Goal: Task Accomplishment & Management: Use online tool/utility

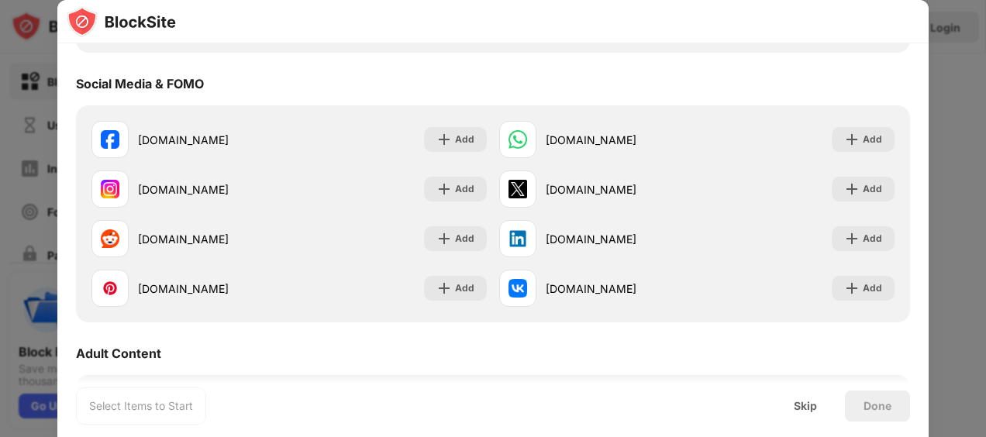
scroll to position [416, 0]
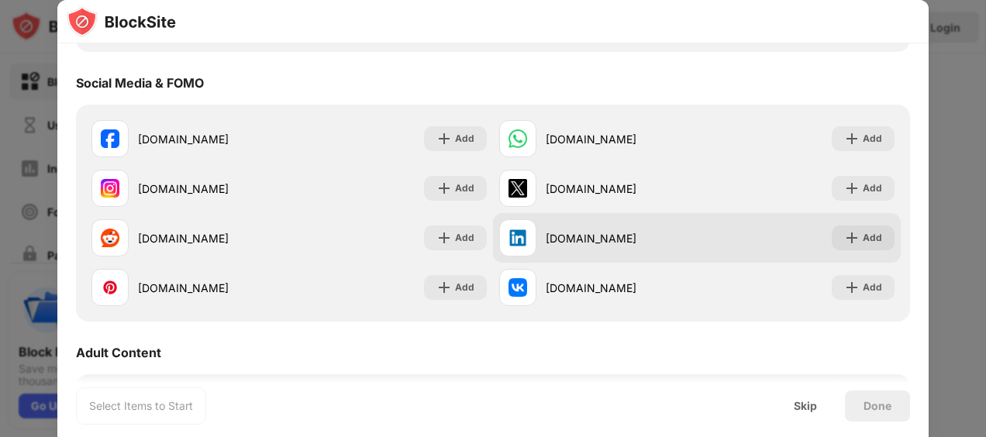
click at [844, 243] on img at bounding box center [852, 238] width 16 height 16
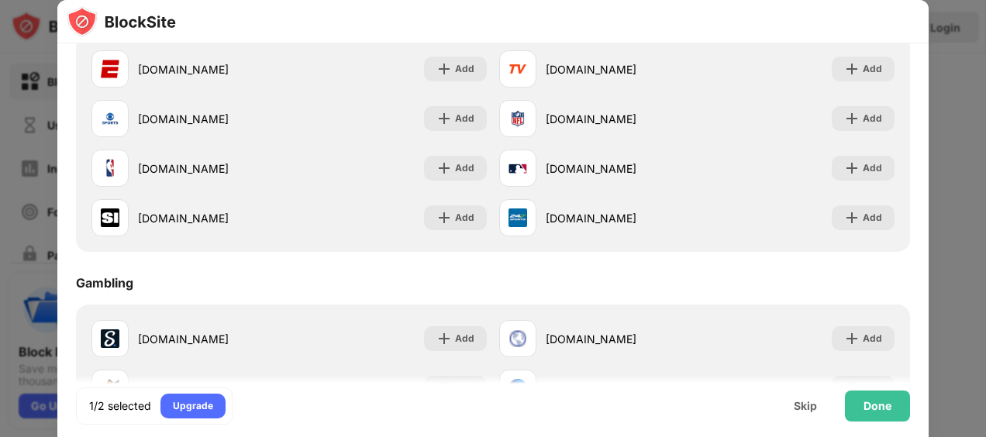
scroll to position [1580, 0]
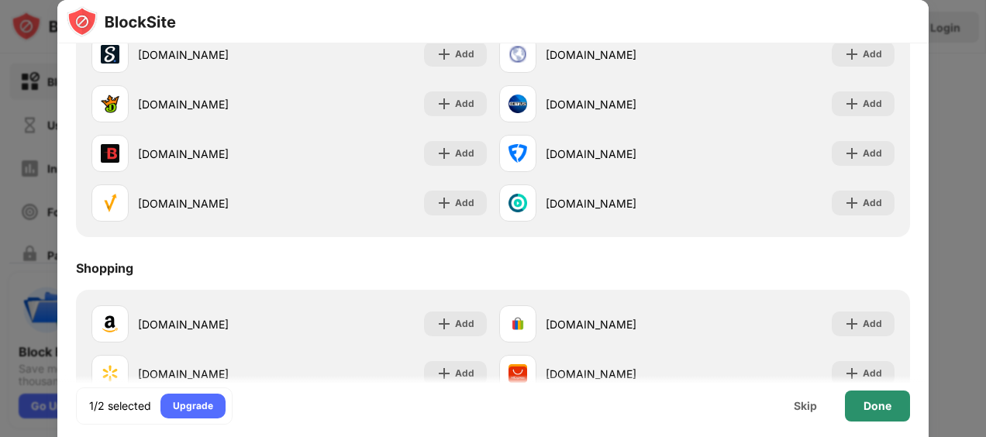
click at [854, 408] on div "Done" at bounding box center [877, 406] width 65 height 31
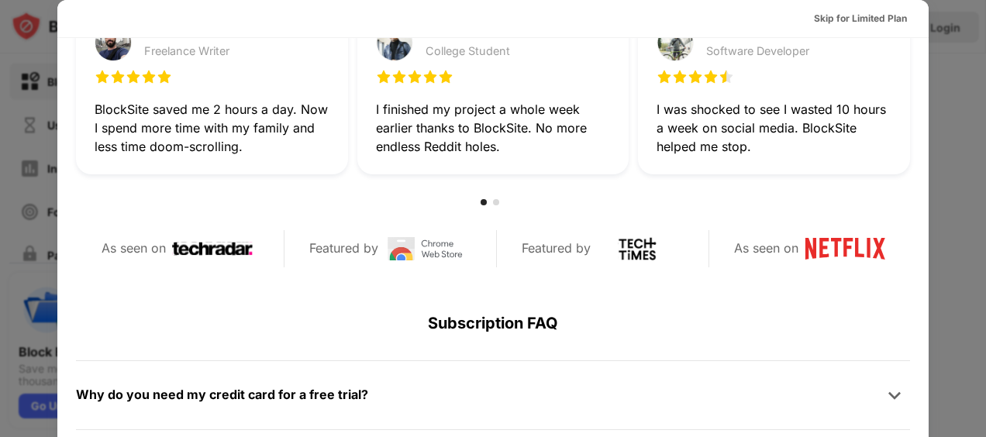
scroll to position [533, 0]
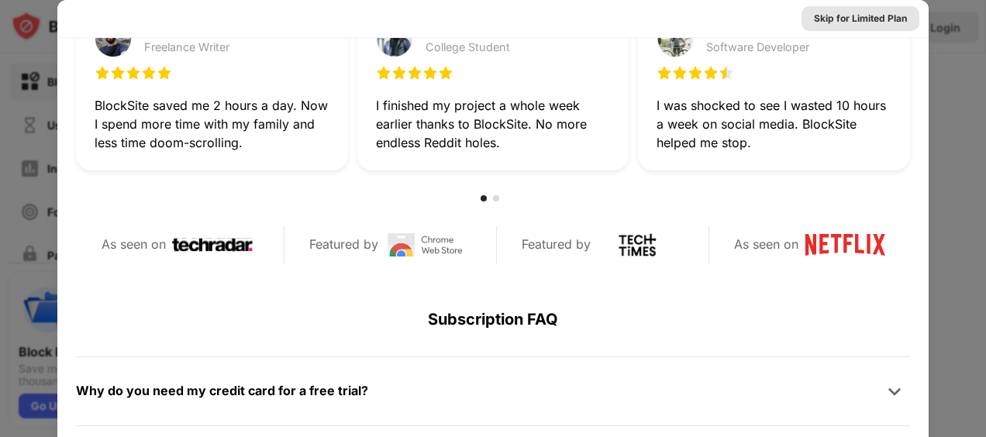
click at [871, 12] on div "Skip for Limited Plan" at bounding box center [860, 19] width 93 height 16
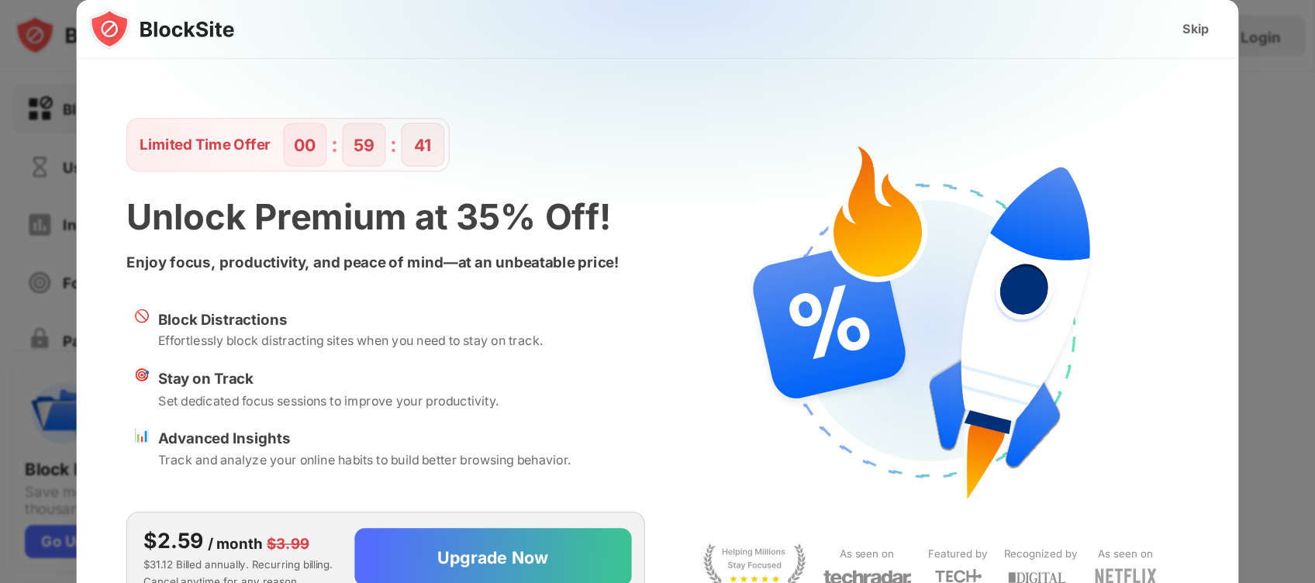
scroll to position [0, 0]
click at [896, 20] on div "Skip" at bounding box center [897, 22] width 20 height 16
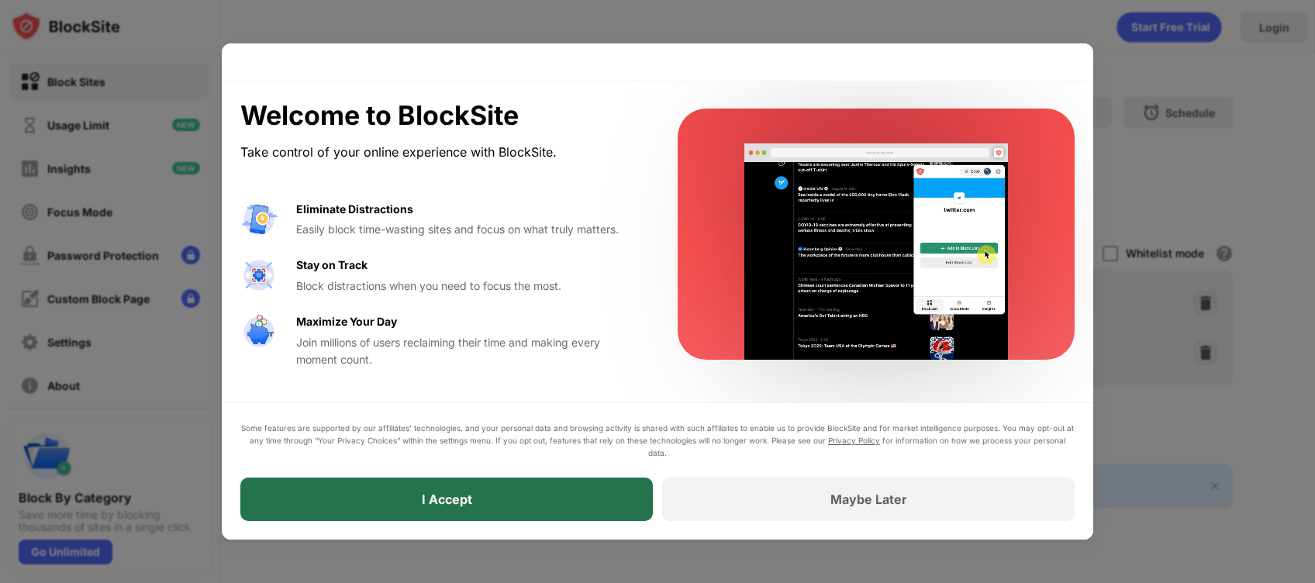
click at [547, 436] on div "I Accept" at bounding box center [446, 499] width 412 height 43
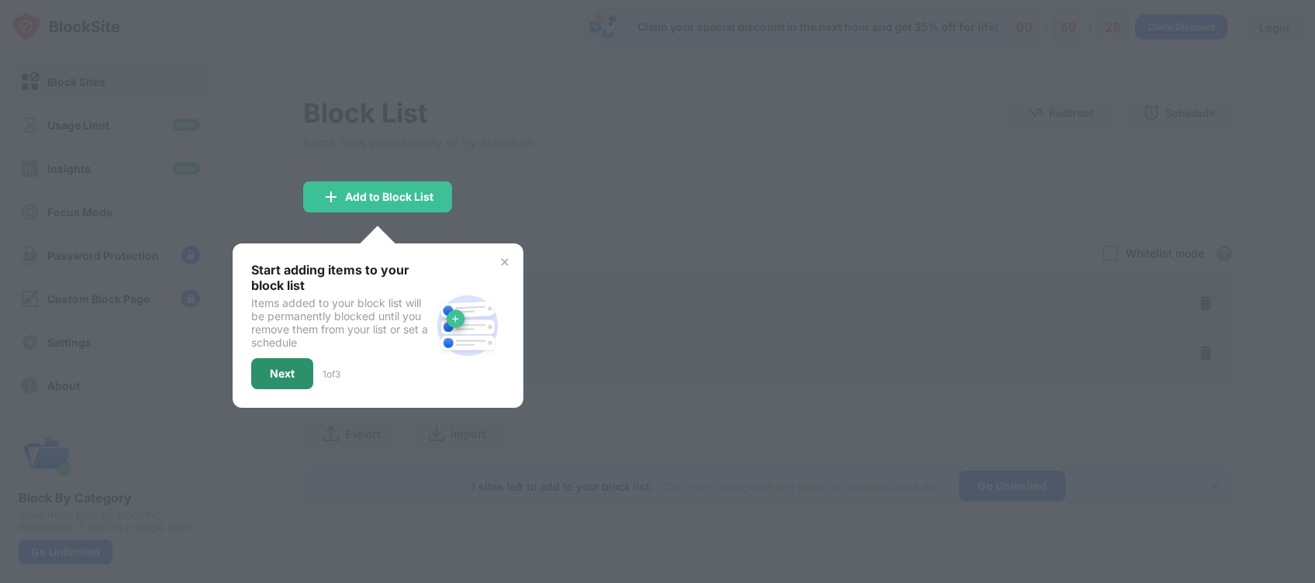
click at [295, 374] on div "Next" at bounding box center [282, 373] width 62 height 31
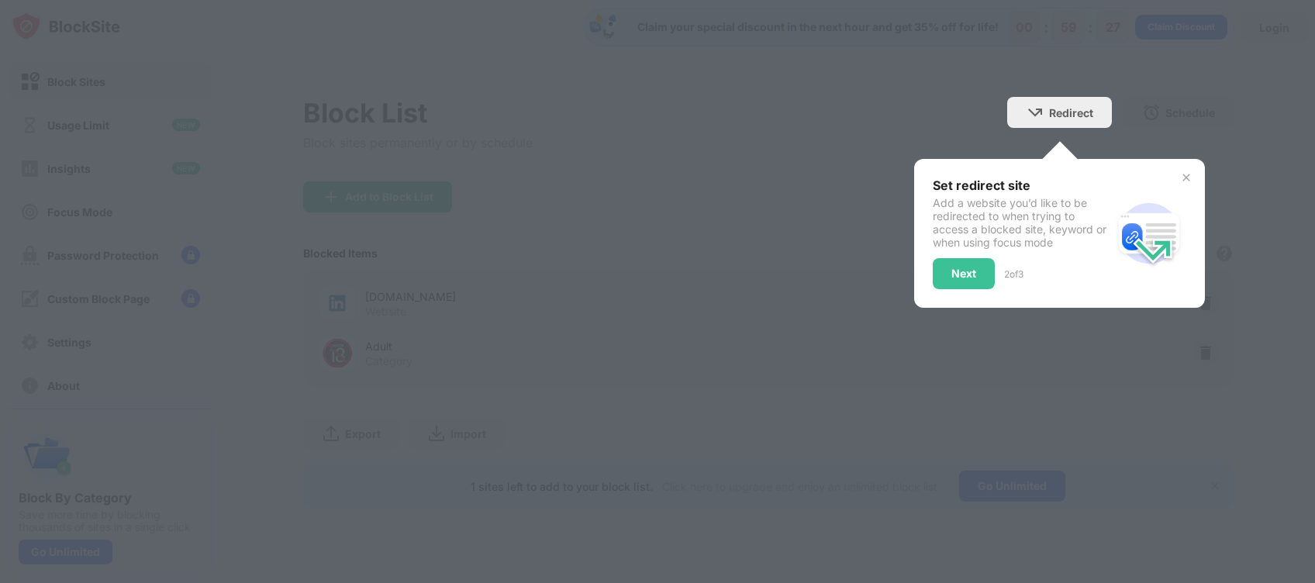
click at [980, 269] on div "Next" at bounding box center [964, 273] width 62 height 31
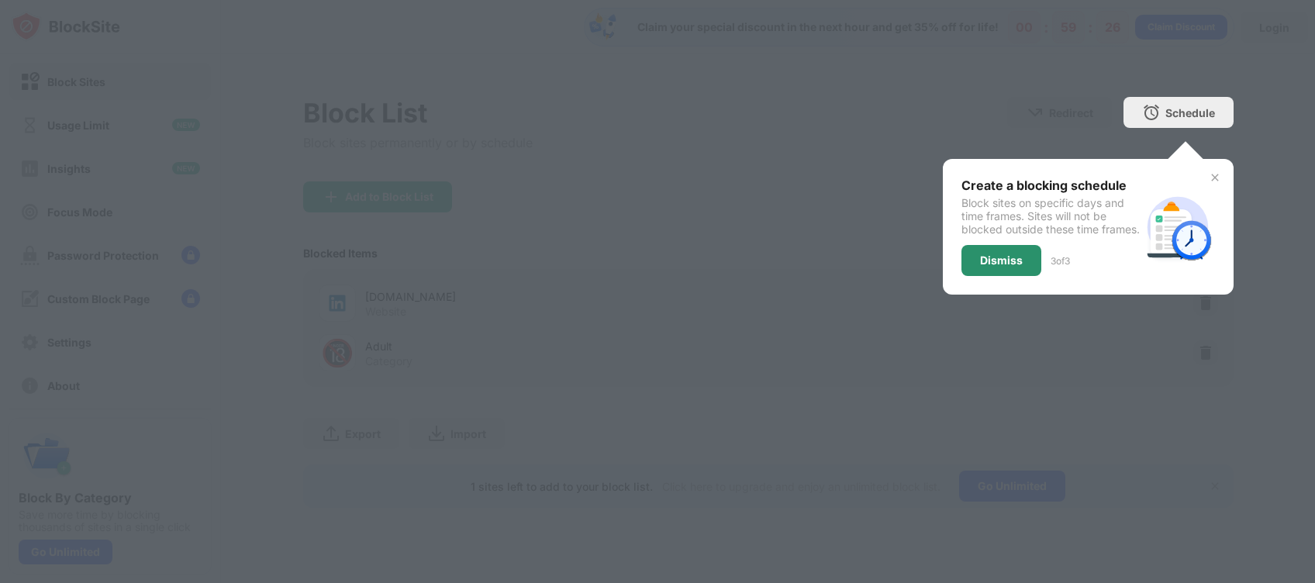
click at [985, 265] on div "Dismiss" at bounding box center [1001, 260] width 43 height 12
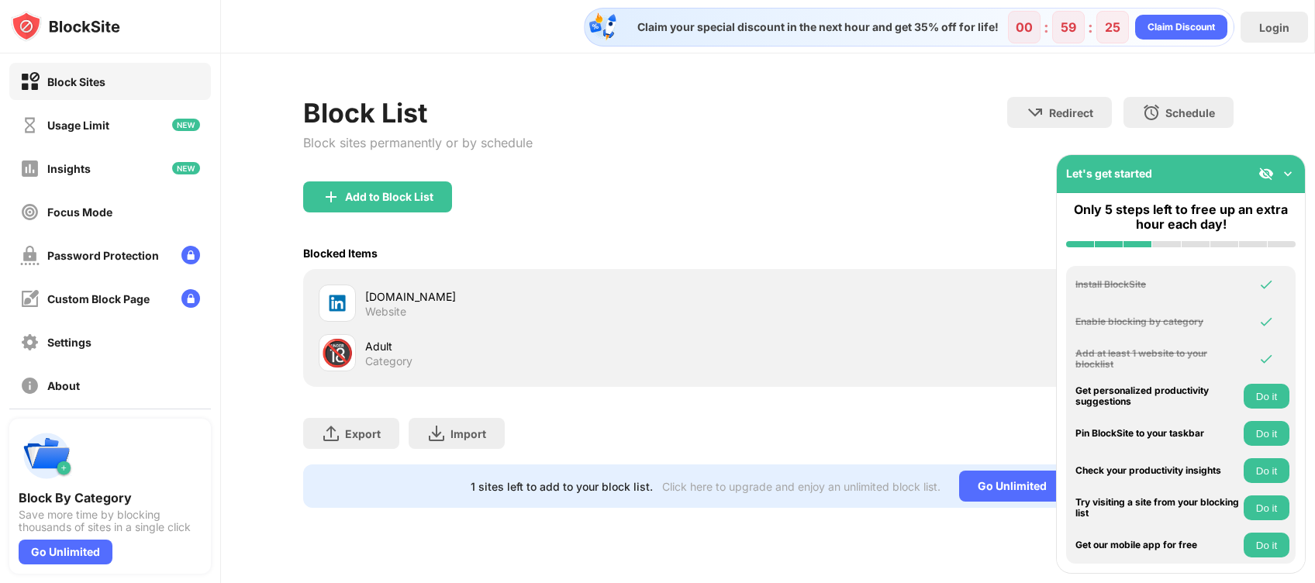
click at [543, 235] on div "Add to Block List" at bounding box center [768, 209] width 930 height 56
click at [985, 436] on div "Export Export Files (for websites items only) Import Import Files (for websites…" at bounding box center [768, 426] width 930 height 78
click at [985, 178] on img at bounding box center [1288, 174] width 16 height 16
